Goal: Transaction & Acquisition: Purchase product/service

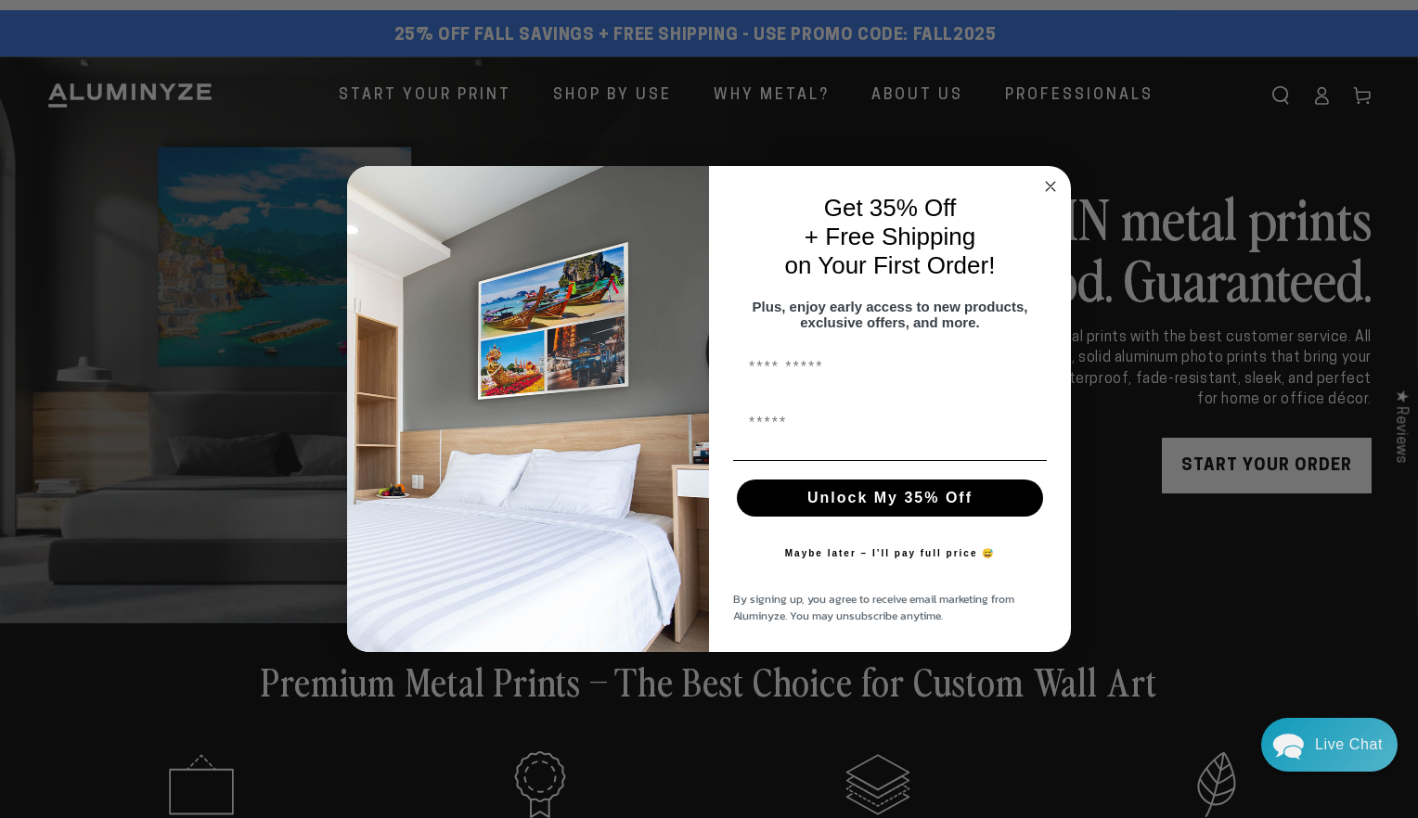
click at [1364, 102] on div "Close dialog Get 35% Off + Free Shipping on Your First Order! Plus, enjoy early…" at bounding box center [709, 409] width 1418 height 818
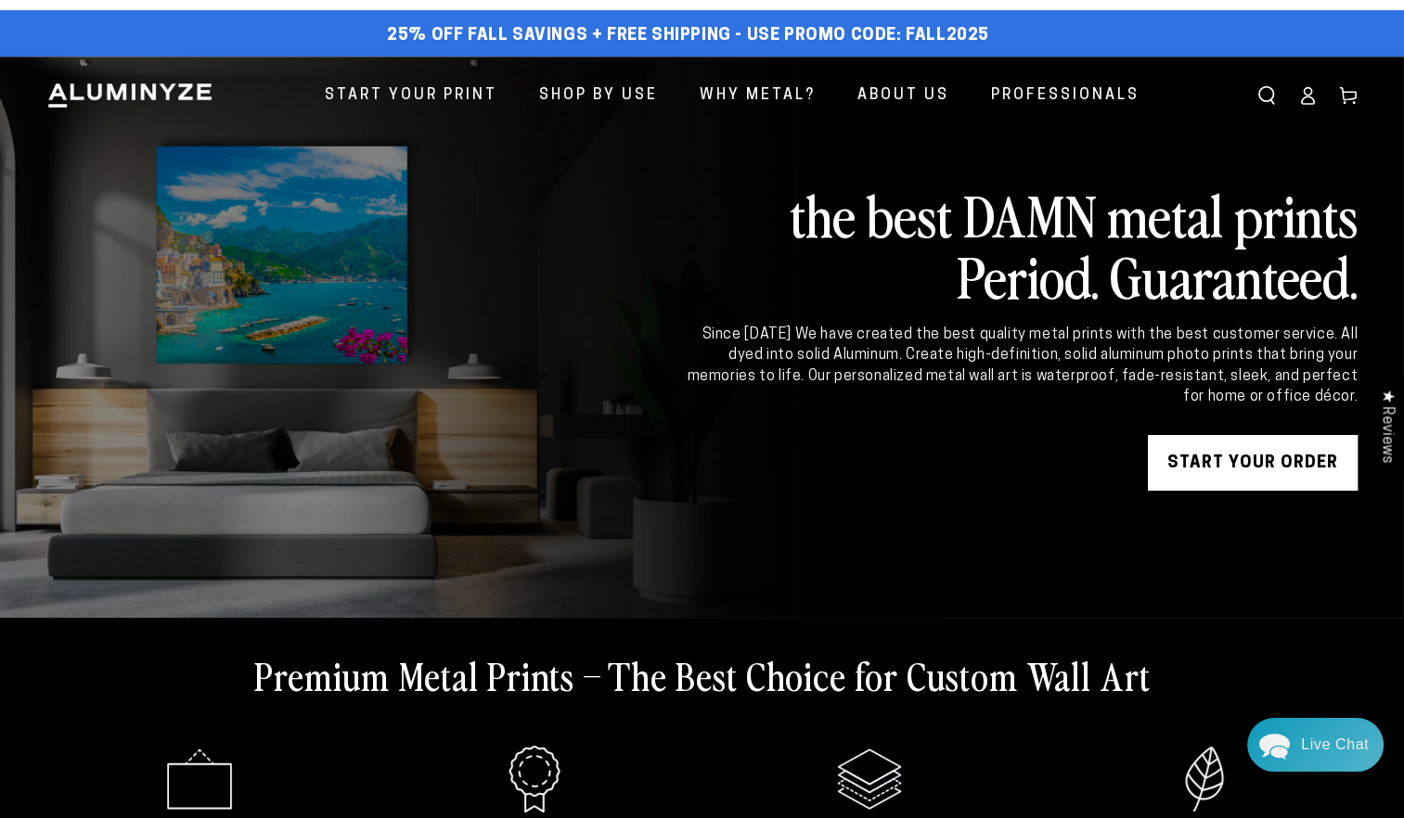
click at [1364, 102] on link "Cart" at bounding box center [1348, 95] width 41 height 41
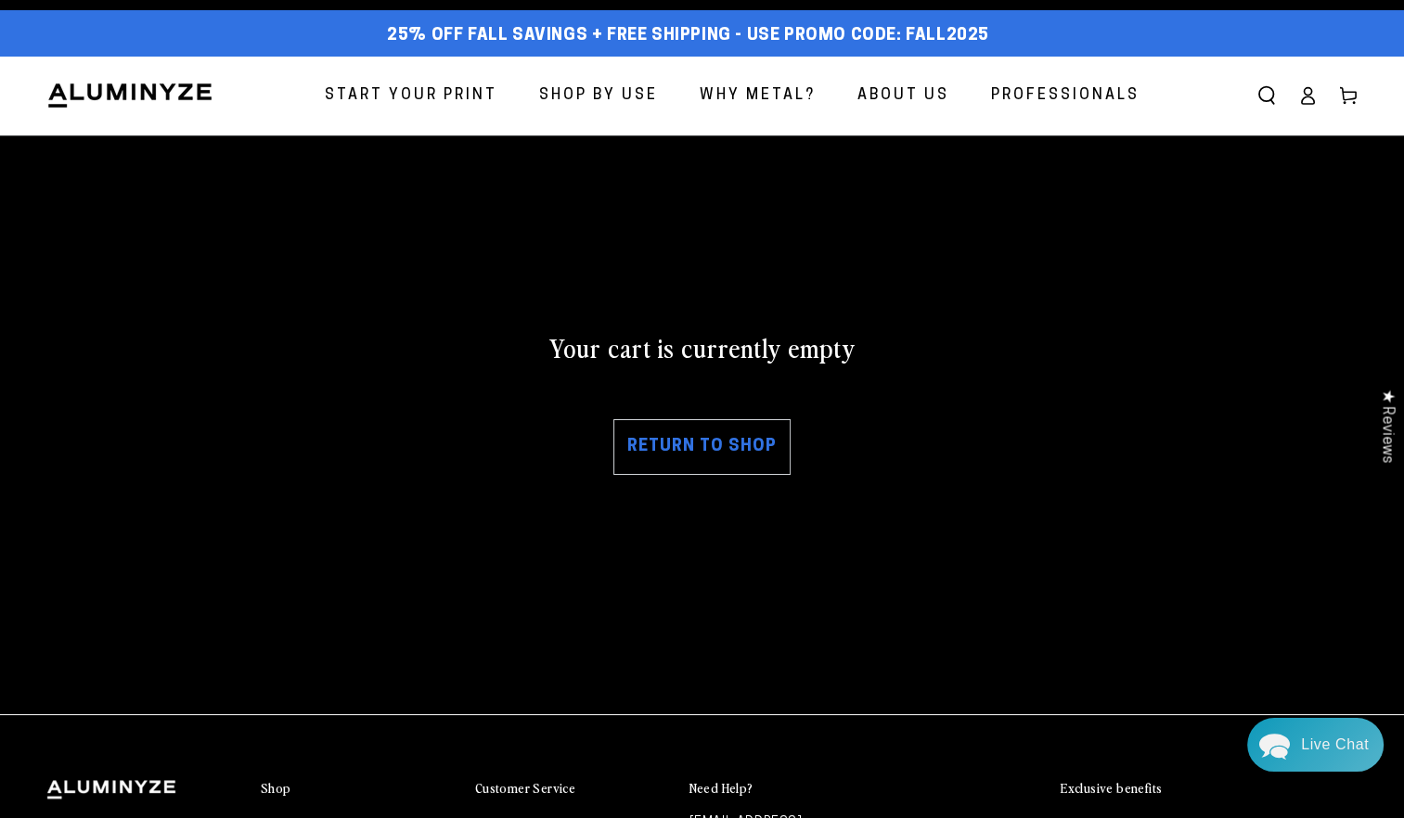
click at [697, 461] on link "Return to shop" at bounding box center [701, 447] width 177 height 56
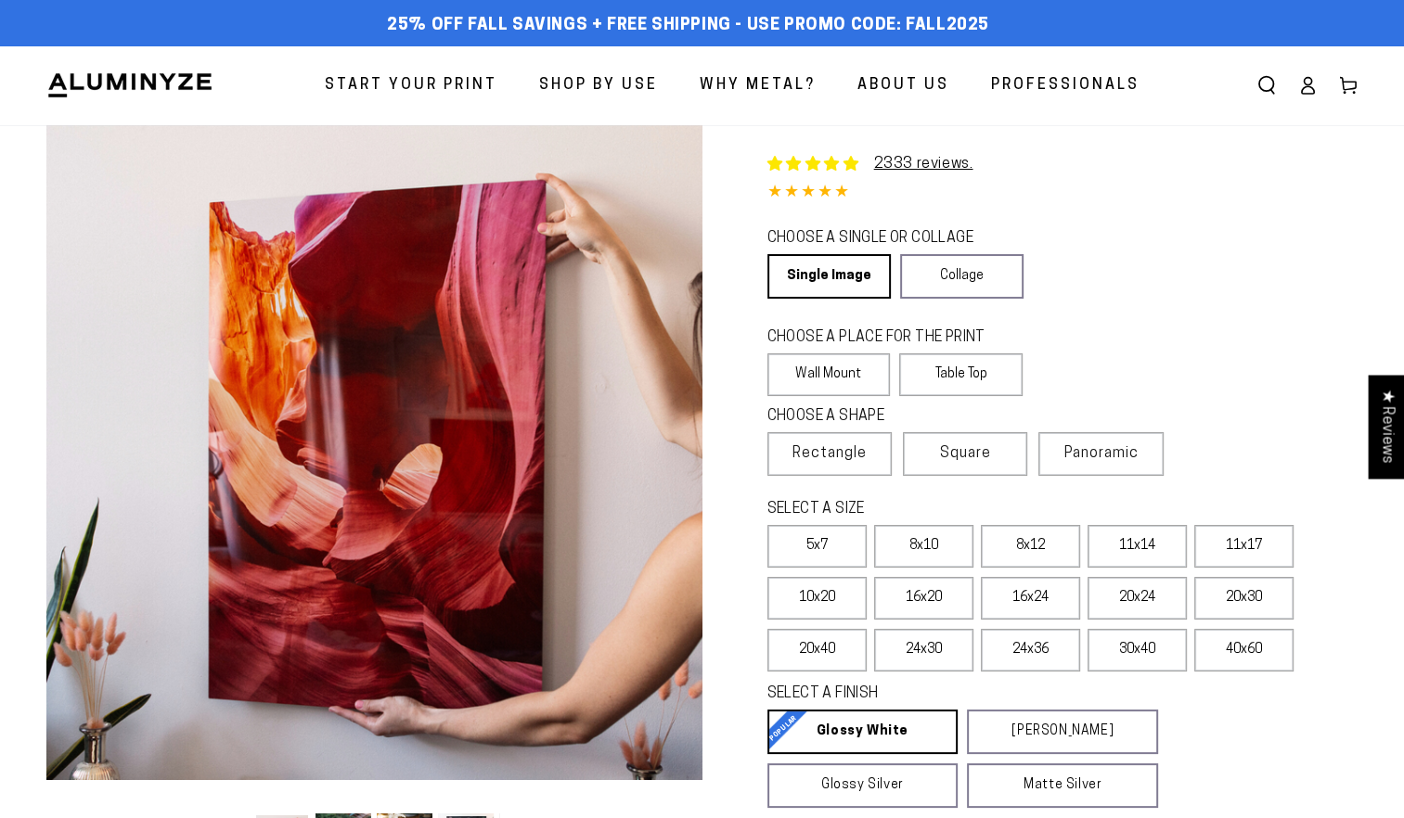
select select "**********"
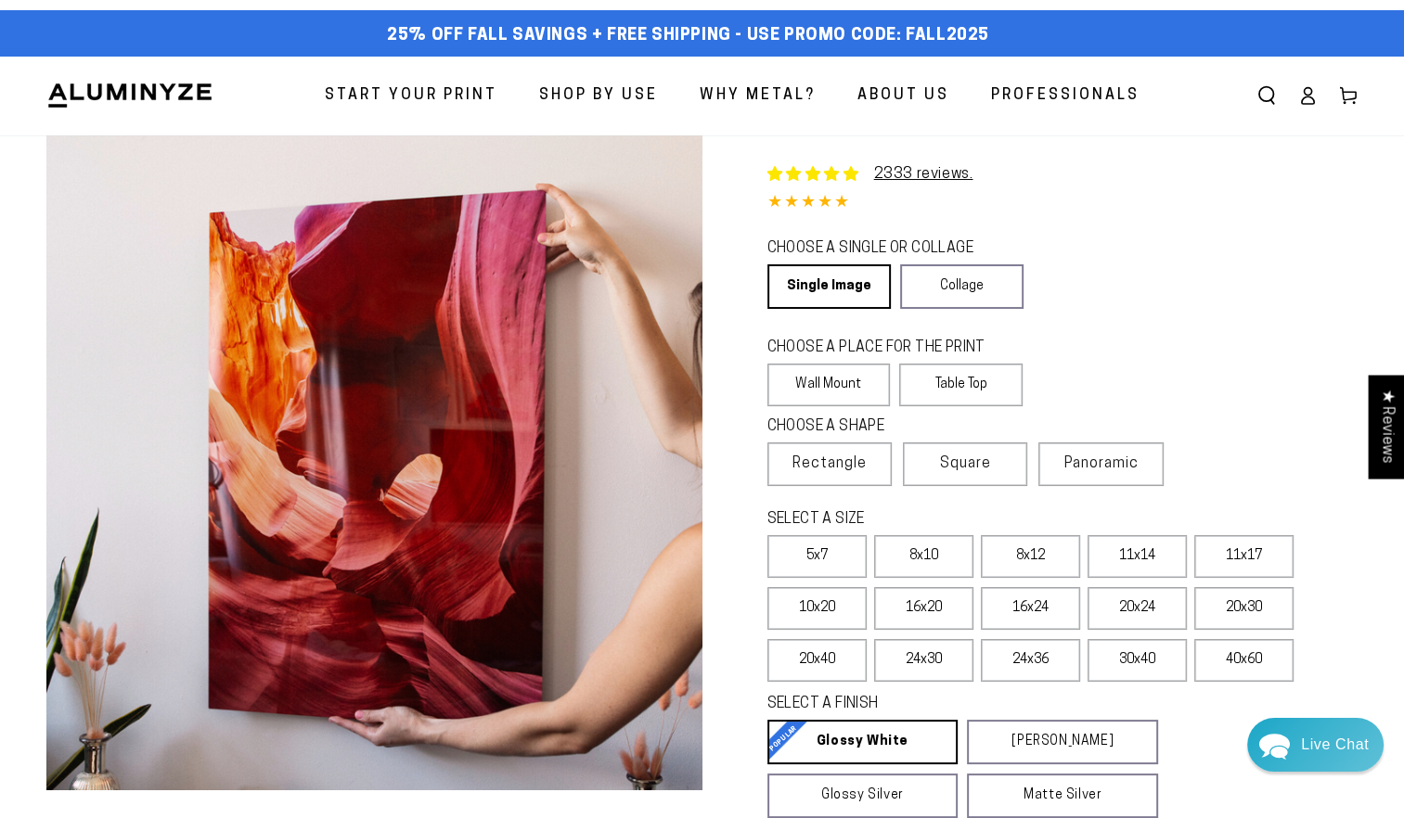
scroll to position [715, 0]
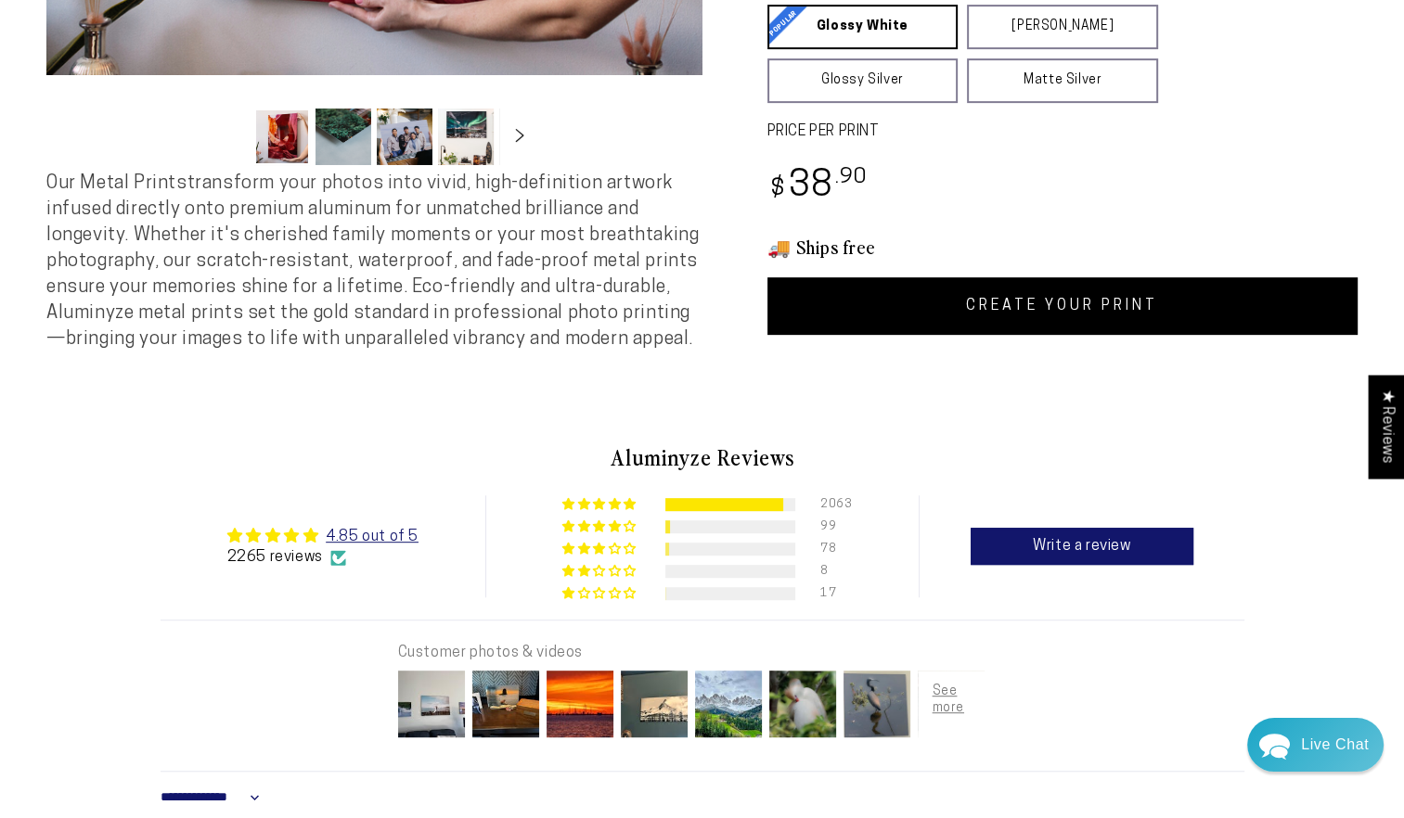
click at [1109, 322] on link "CREATE YOUR PRINT" at bounding box center [1062, 306] width 591 height 58
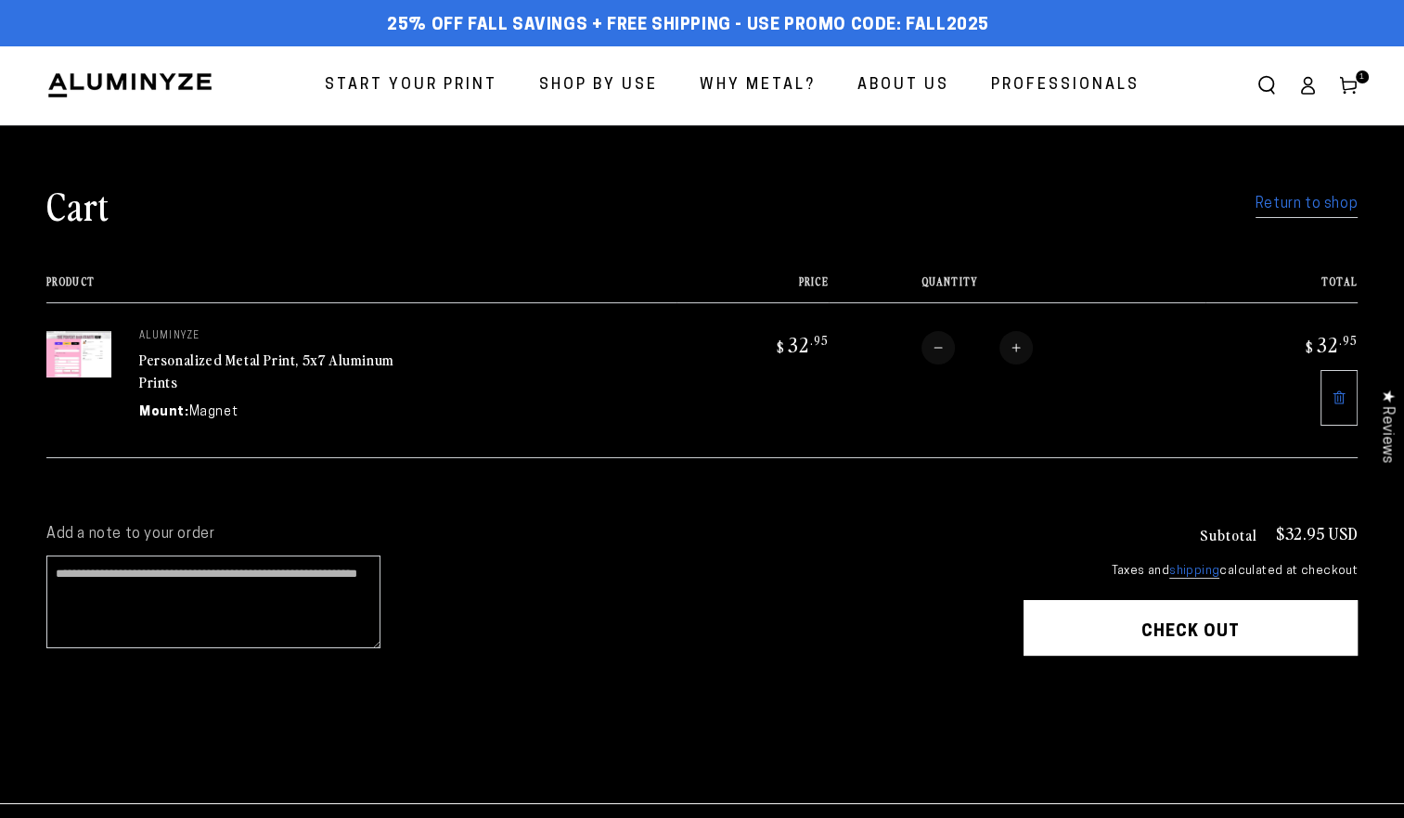
click at [1159, 610] on button "Check out" at bounding box center [1190, 628] width 334 height 56
